Goal: Task Accomplishment & Management: Use online tool/utility

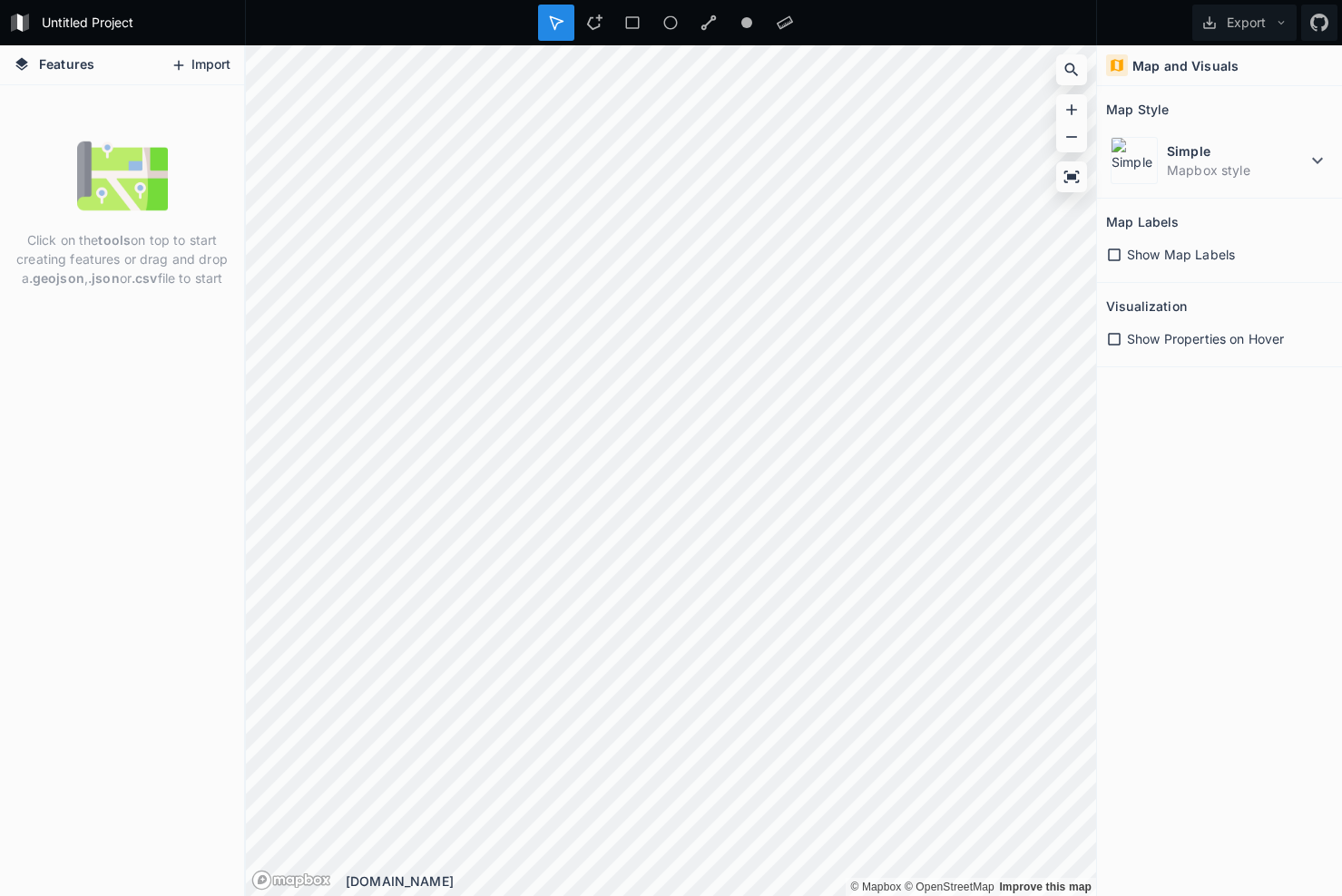
click at [183, 65] on icon at bounding box center [179, 64] width 10 height 10
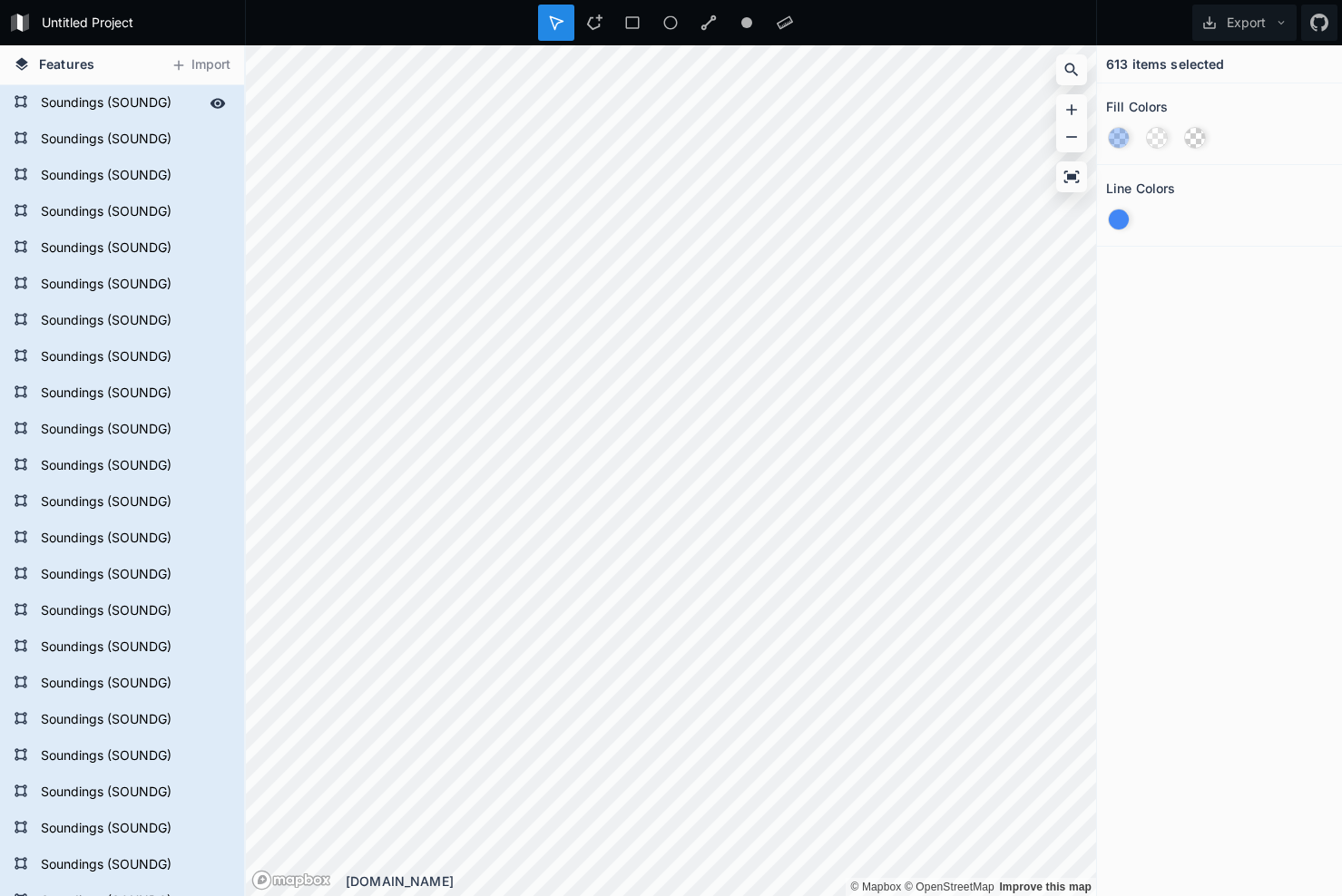
click at [135, 94] on form "Soundings (SOUNDG)" at bounding box center [120, 103] width 170 height 27
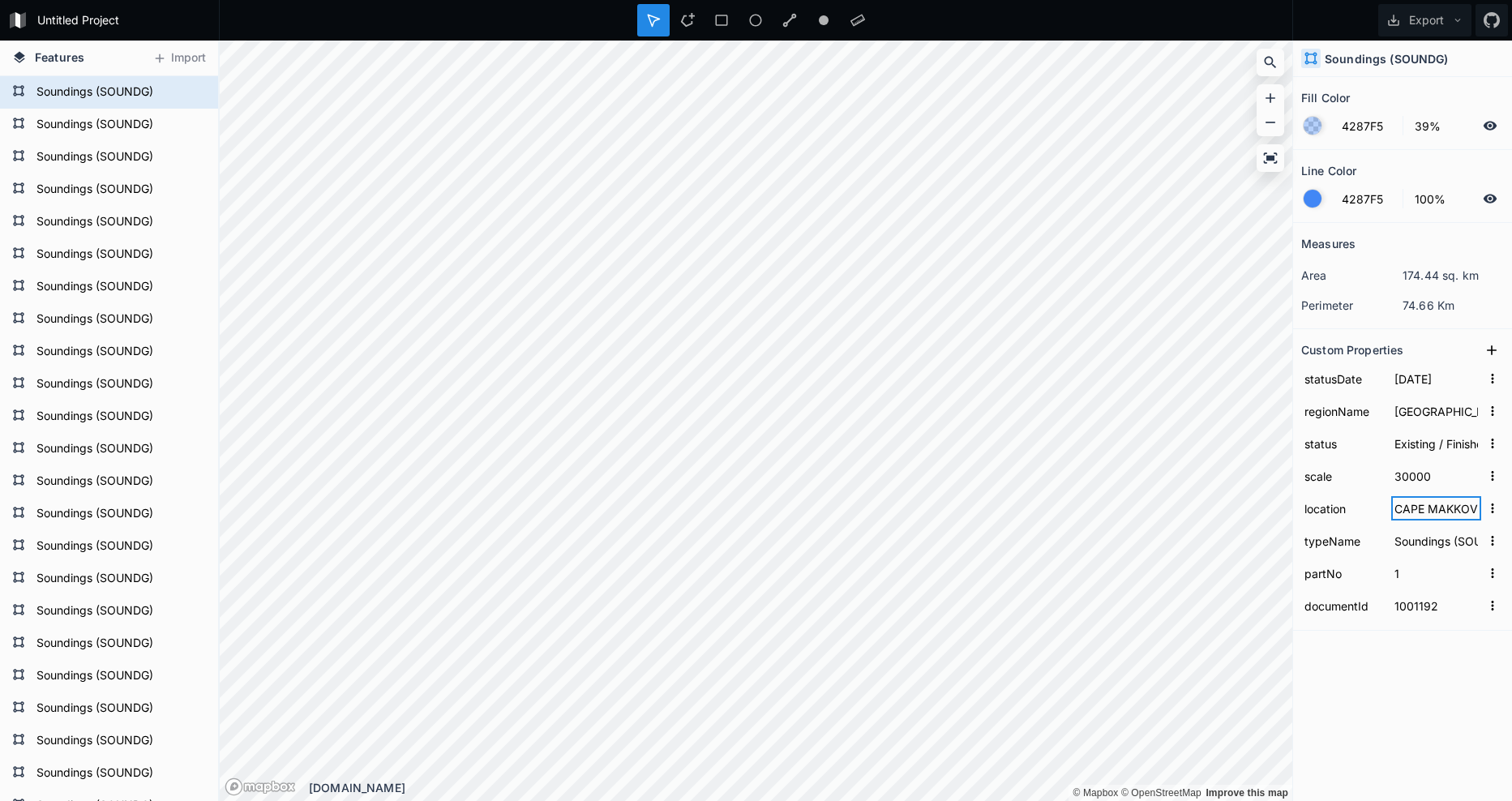
click at [1198, 510] on input "CAPE MAKKOVIK TO [GEOGRAPHIC_DATA], [GEOGRAPHIC_DATA]" at bounding box center [1436, 509] width 90 height 24
drag, startPoint x: 1401, startPoint y: 540, endPoint x: 1375, endPoint y: 549, distance: 27.5
click at [1198, 549] on form "typeName Soundings (SOUNDG)" at bounding box center [1402, 541] width 203 height 32
click at [1198, 540] on input "Soundings (SOUNDG)" at bounding box center [1436, 541] width 90 height 24
click at [1198, 450] on input "Existing / Finished" at bounding box center [1436, 444] width 90 height 24
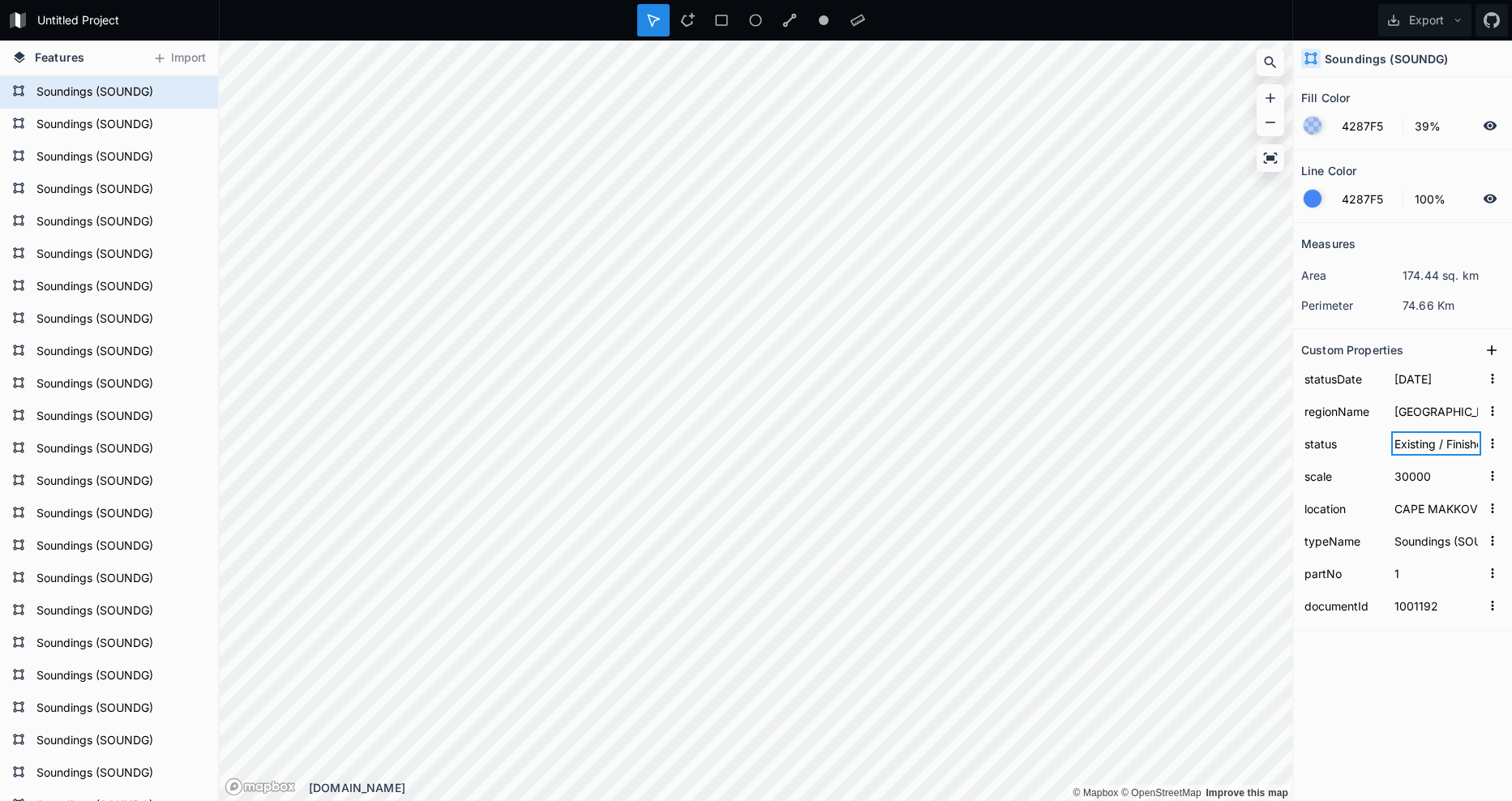
drag, startPoint x: 1408, startPoint y: 448, endPoint x: 1406, endPoint y: 438, distance: 10.2
click at [1198, 438] on input "Existing / Finished" at bounding box center [1436, 444] width 90 height 24
drag, startPoint x: 1410, startPoint y: 411, endPoint x: 1514, endPoint y: 413, distance: 104.0
click at [1198, 413] on html "Untitled Project Export Features Import Soundings (SOUNDG) Soundings (SOUNDG) S…" at bounding box center [756, 400] width 1512 height 801
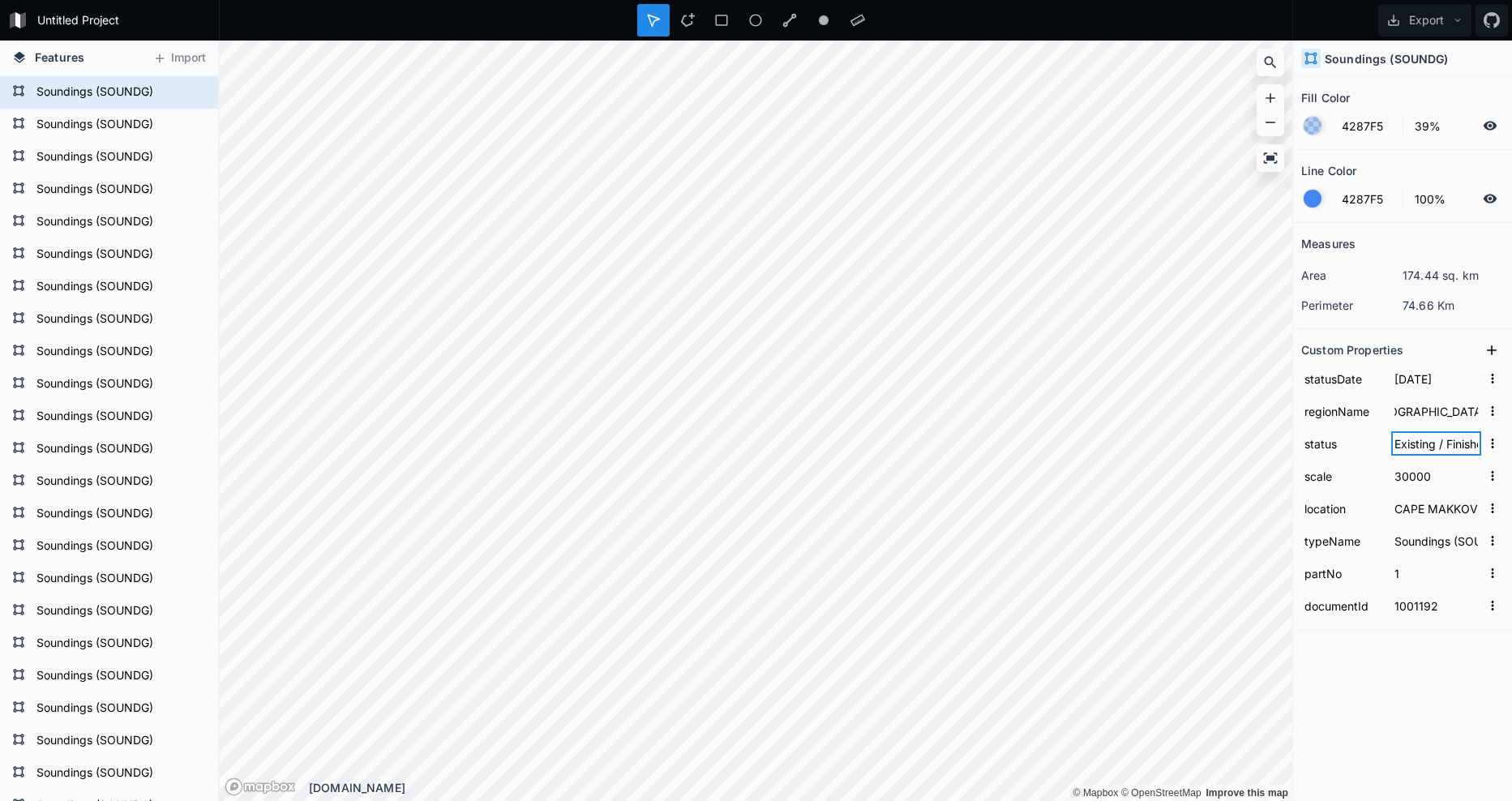
scroll to position [0, 0]
click at [1198, 450] on input "Existing / Finished" at bounding box center [1436, 444] width 90 height 24
click at [1198, 483] on input "30000" at bounding box center [1436, 476] width 90 height 24
drag, startPoint x: 1402, startPoint y: 510, endPoint x: 1345, endPoint y: 505, distance: 57.2
click at [1198, 505] on form "location [GEOGRAPHIC_DATA] TO [GEOGRAPHIC_DATA], [GEOGRAPHIC_DATA]" at bounding box center [1402, 509] width 203 height 32
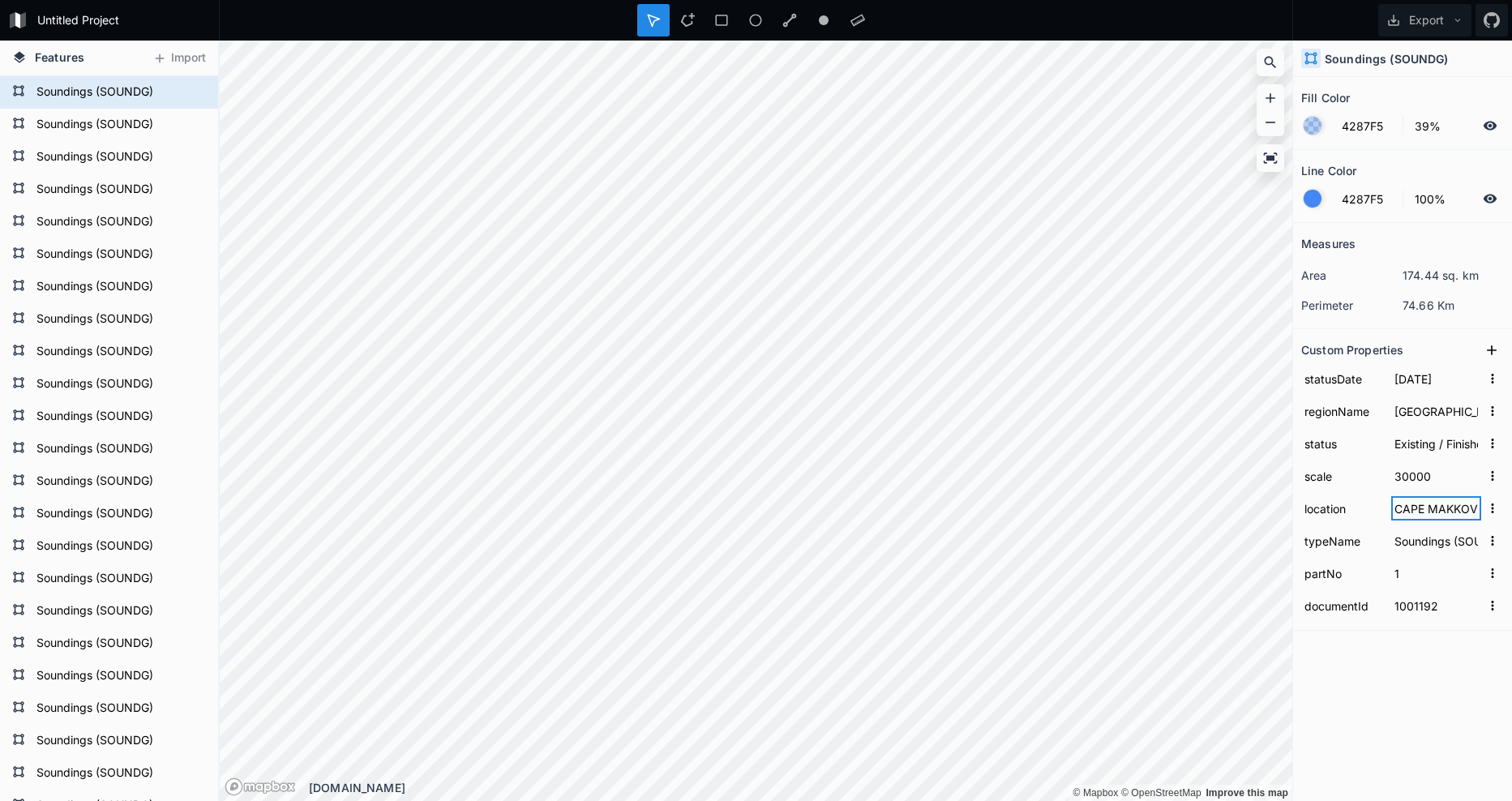
click at [1198, 506] on input "CAPE MAKKOVIK TO [GEOGRAPHIC_DATA], [GEOGRAPHIC_DATA]" at bounding box center [1436, 509] width 90 height 24
click at [86, 136] on form "Soundings (SOUNDG)" at bounding box center [107, 125] width 152 height 24
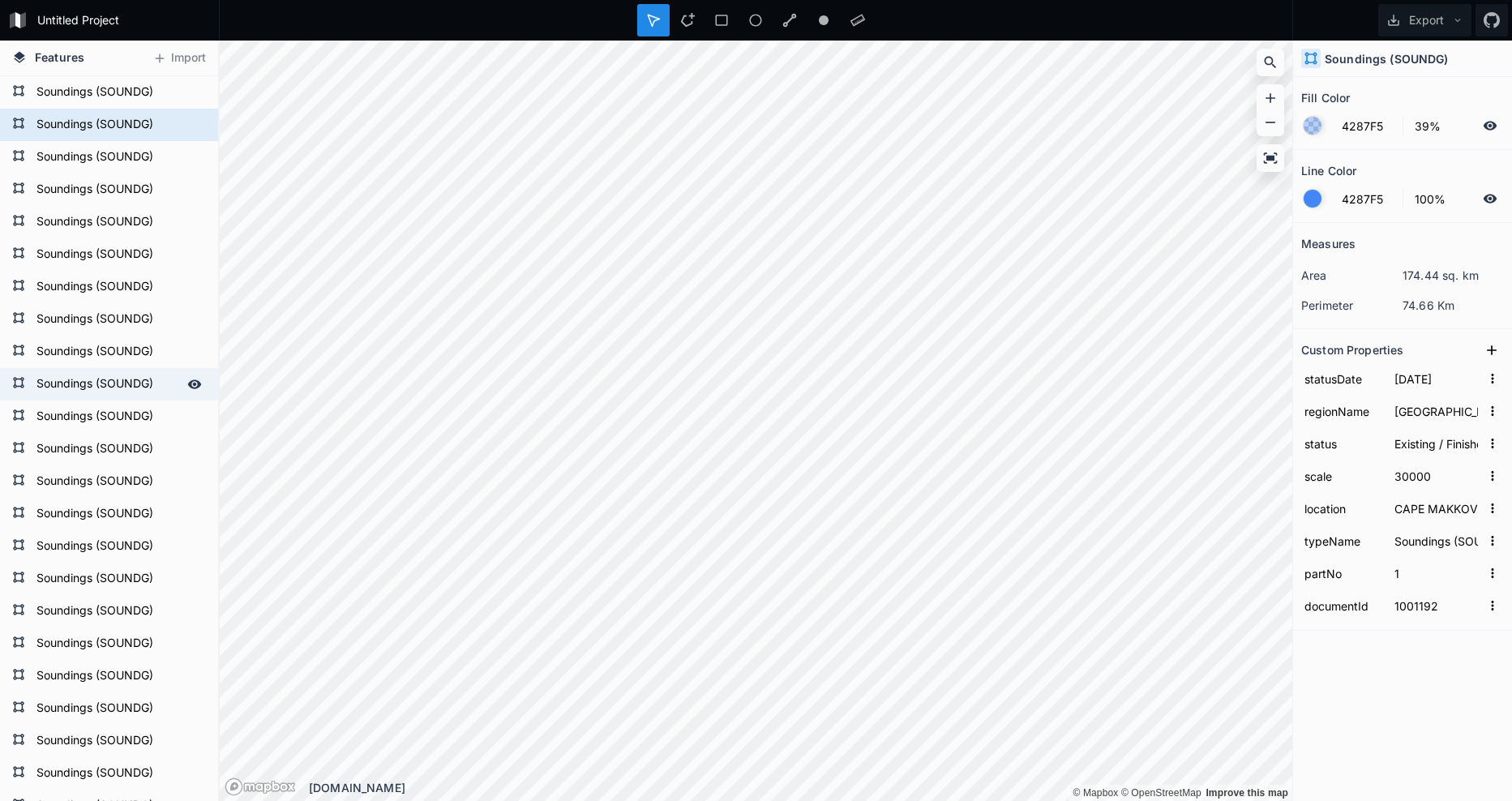
click at [57, 385] on form "Soundings (SOUNDG)" at bounding box center [107, 385] width 152 height 24
type input "[DATE]"
type input "25000"
type input "OUTER ISLETS TO [GEOGRAPHIC_DATA] (NORTH), [GEOGRAPHIC_DATA]"
type input "1001195"
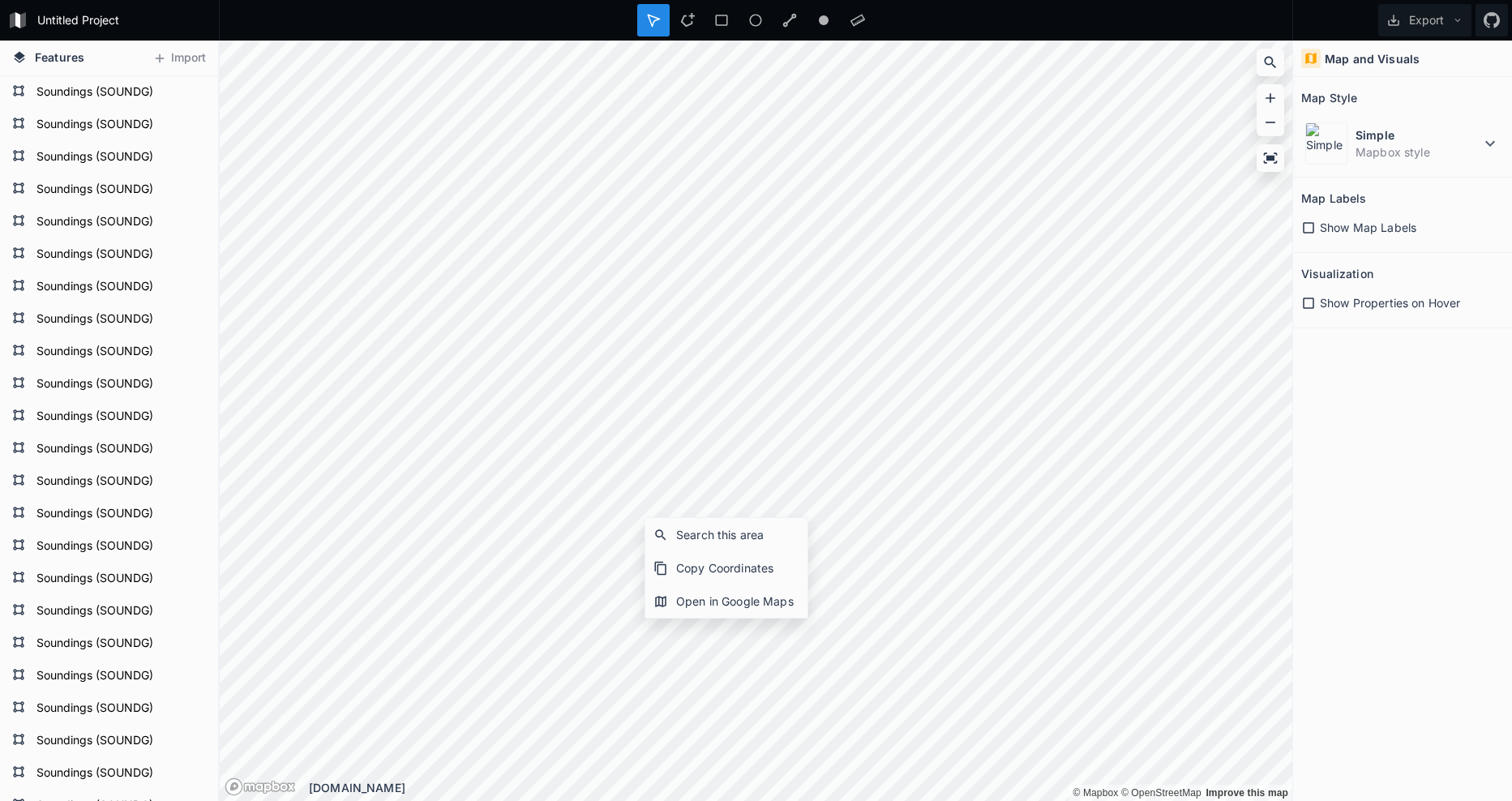
click at [1198, 471] on div "Map and Visuals Map Style Simple Mapbox style Map Labels Show Map Labels Visual…" at bounding box center [1402, 420] width 219 height 760
